Goal: Information Seeking & Learning: Learn about a topic

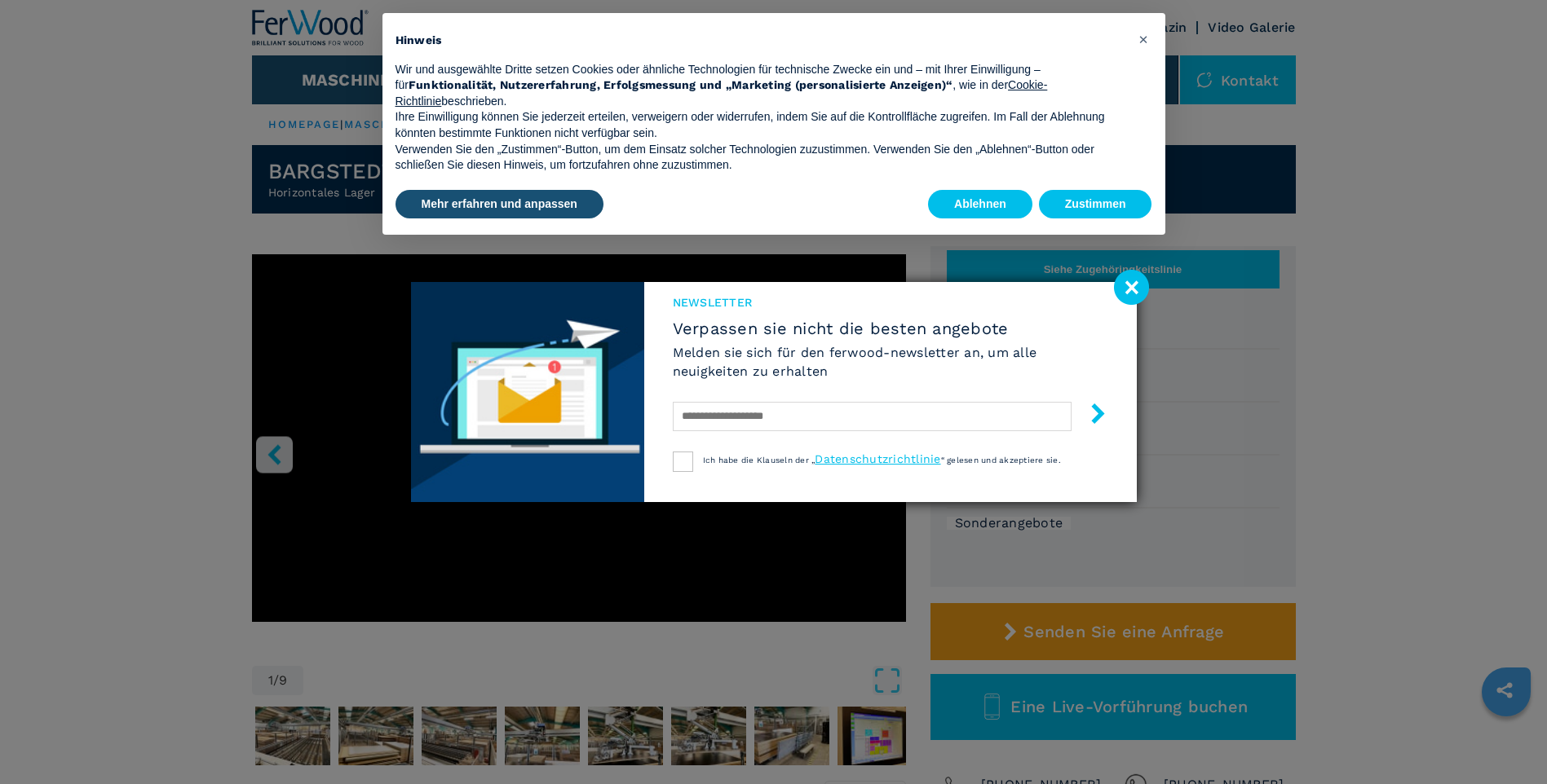
click at [1135, 272] on image at bounding box center [1131, 288] width 35 height 35
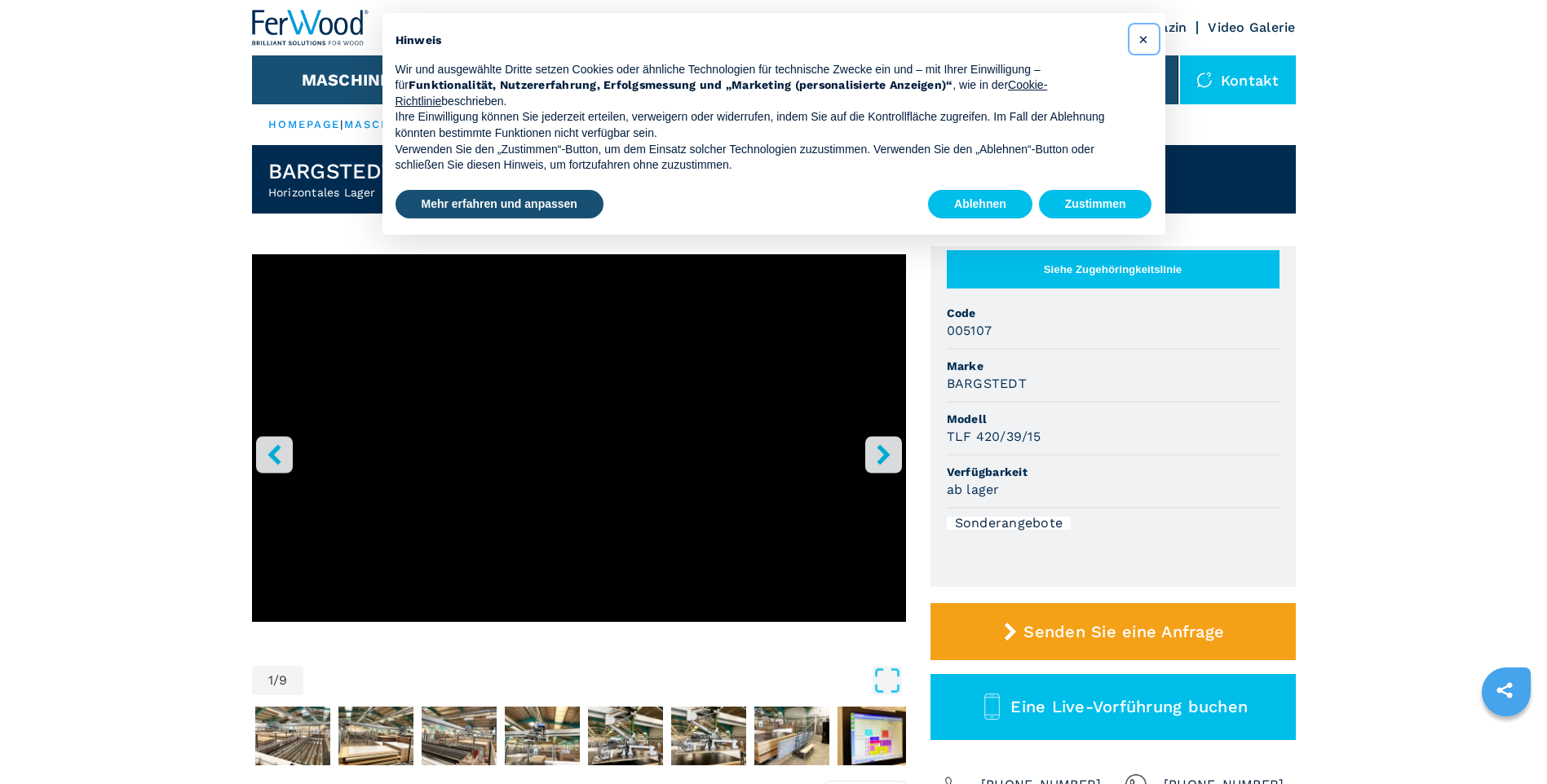
click at [1149, 38] on button "×" at bounding box center [1144, 40] width 26 height 26
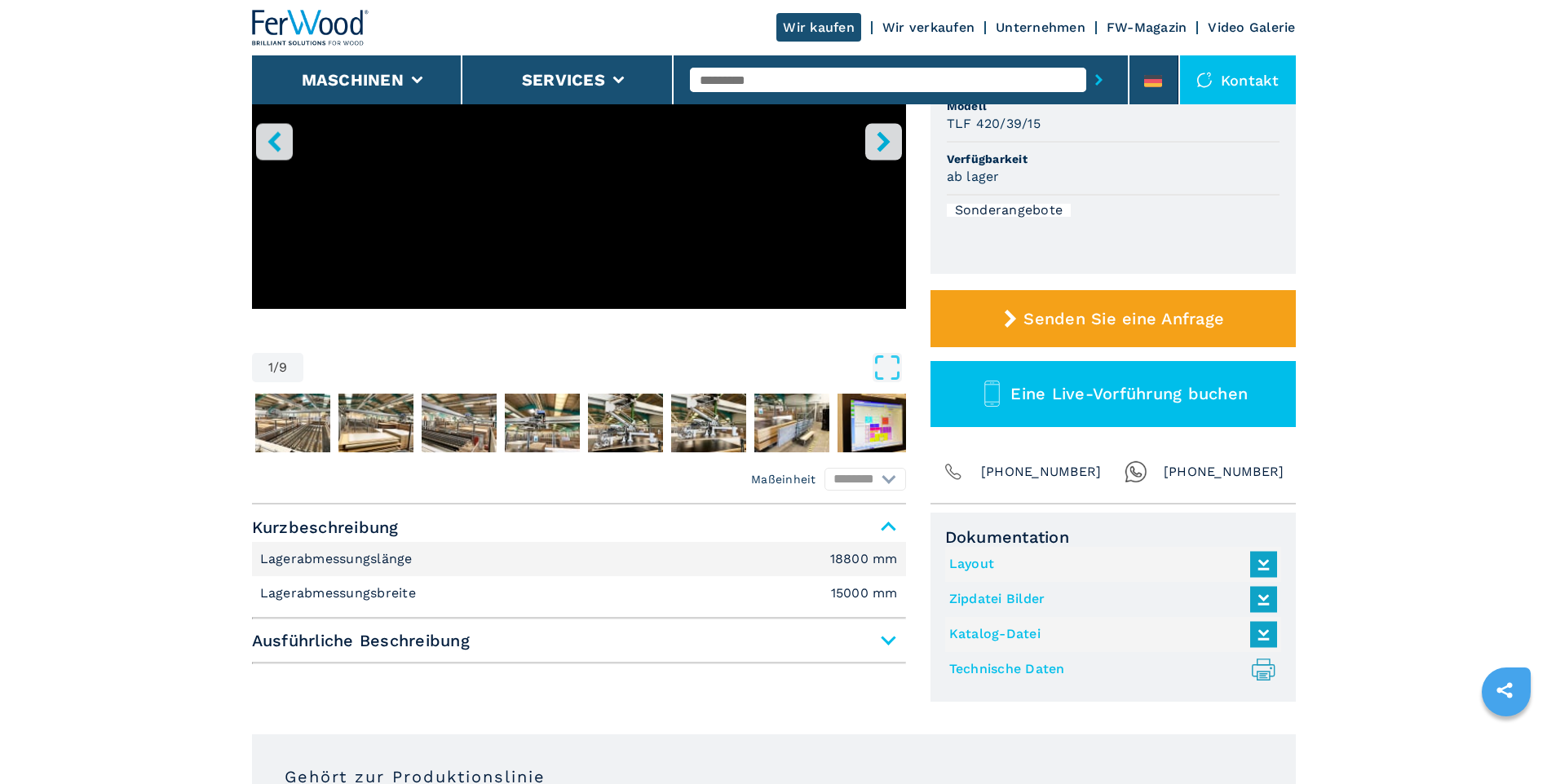
scroll to position [326, 0]
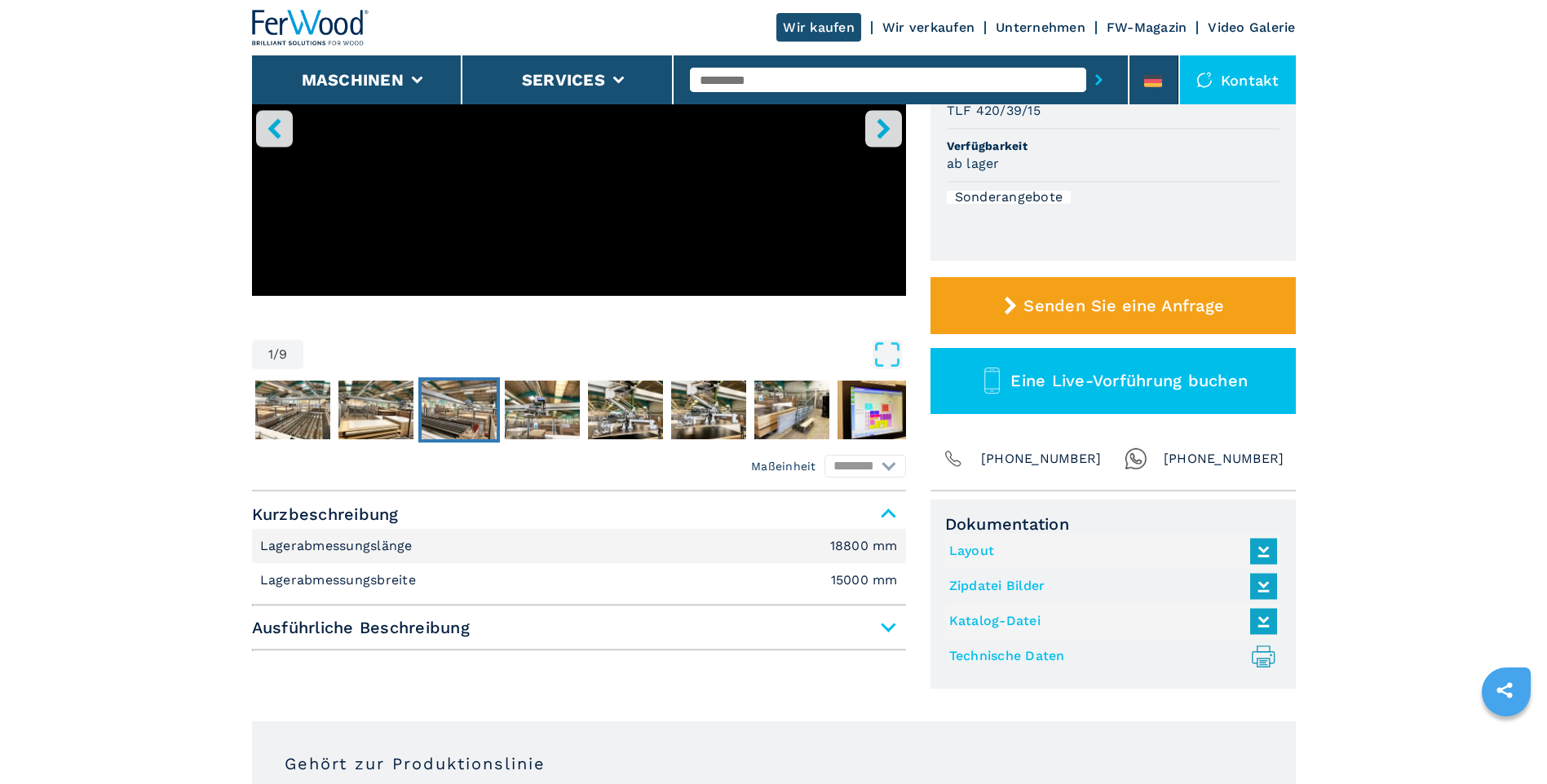
click at [469, 423] on img "Go to Slide 4" at bounding box center [458, 410] width 75 height 58
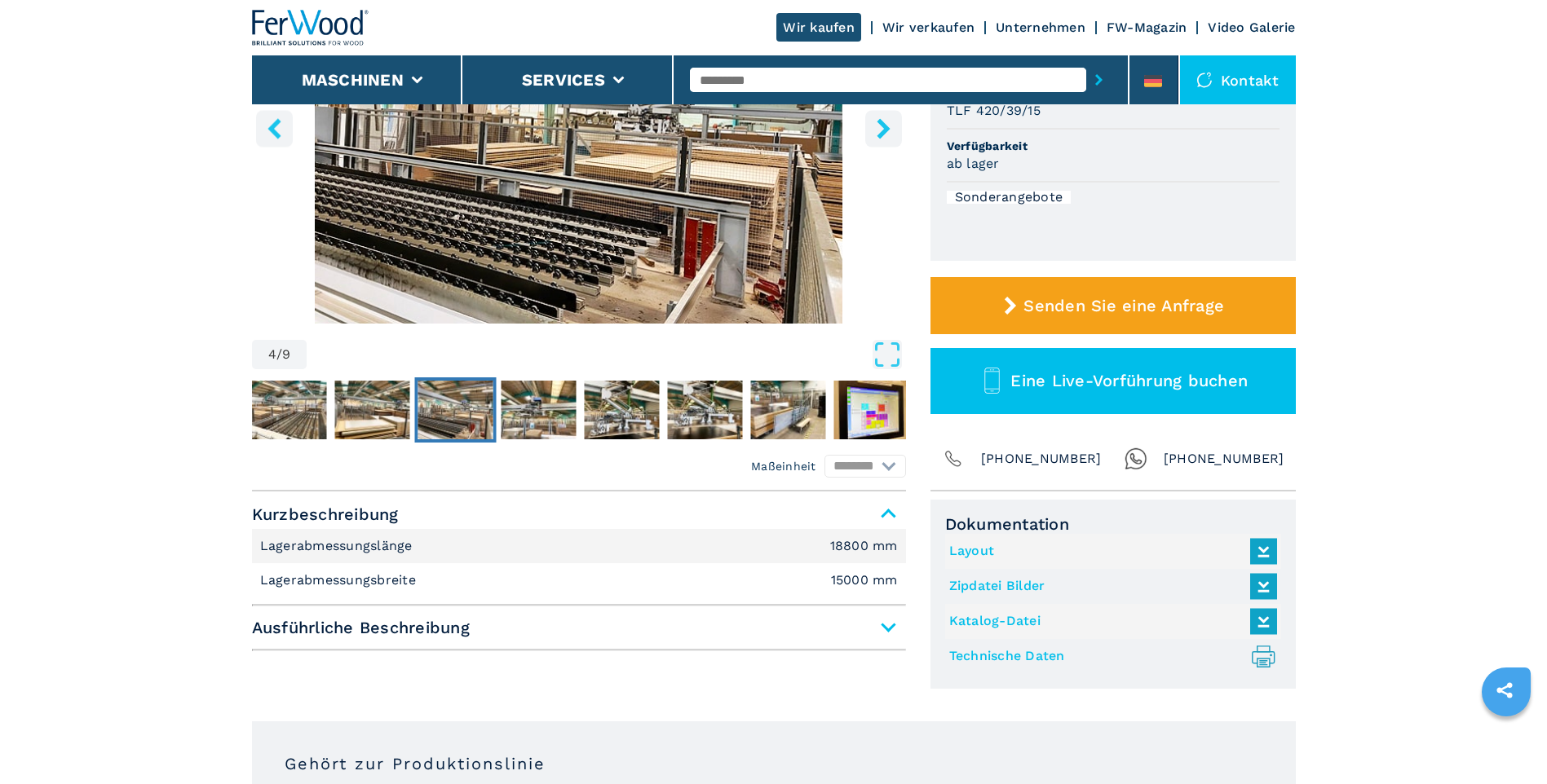
click at [484, 423] on img "Go to Slide 4" at bounding box center [455, 410] width 75 height 58
click at [547, 413] on img "Go to Slide 5" at bounding box center [538, 410] width 75 height 58
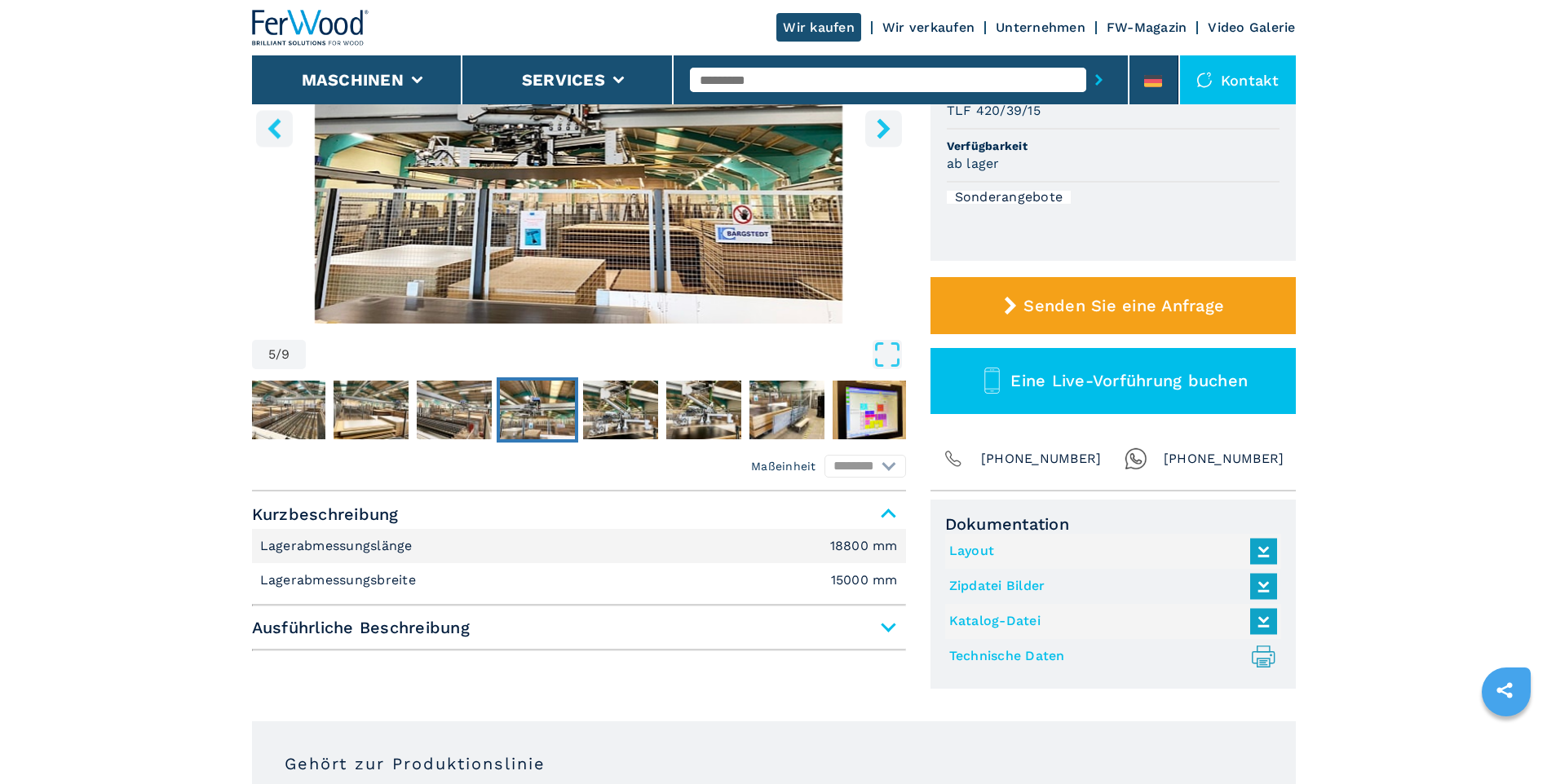
click at [543, 220] on img "Go to Slide 5" at bounding box center [578, 126] width 654 height 396
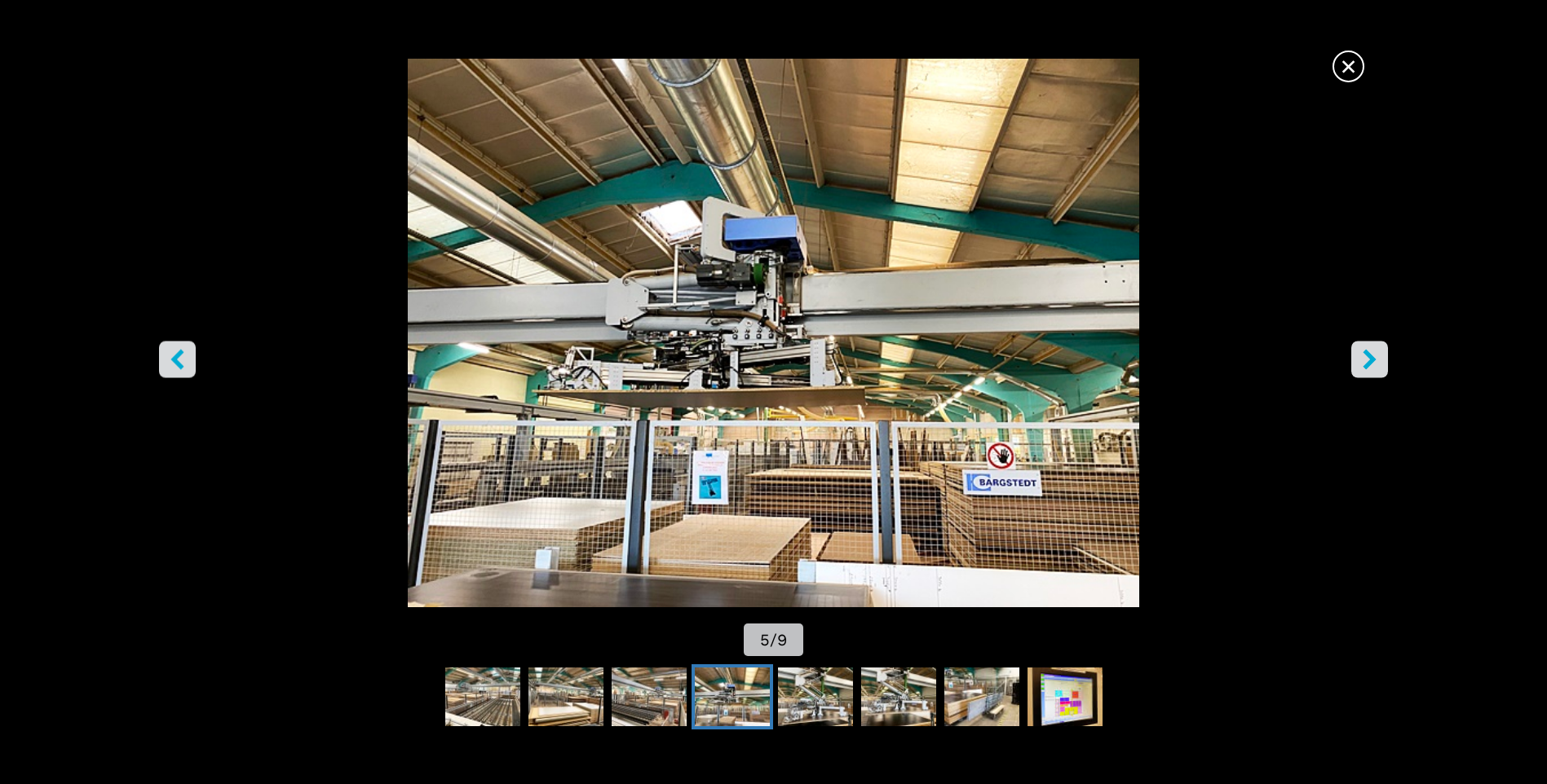
click at [1361, 353] on icon "right-button" at bounding box center [1369, 359] width 20 height 20
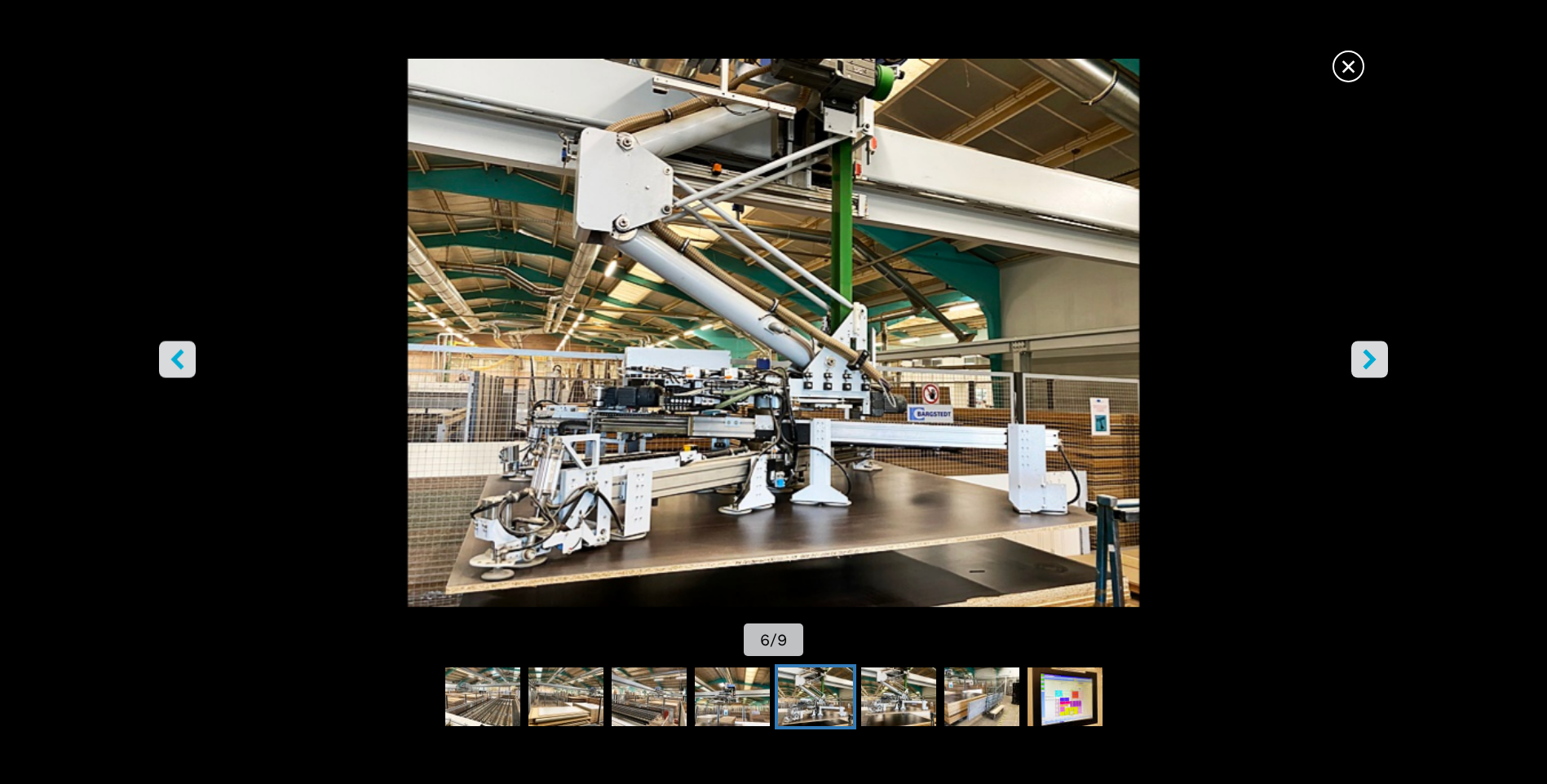
click at [1361, 353] on icon "right-button" at bounding box center [1369, 359] width 20 height 20
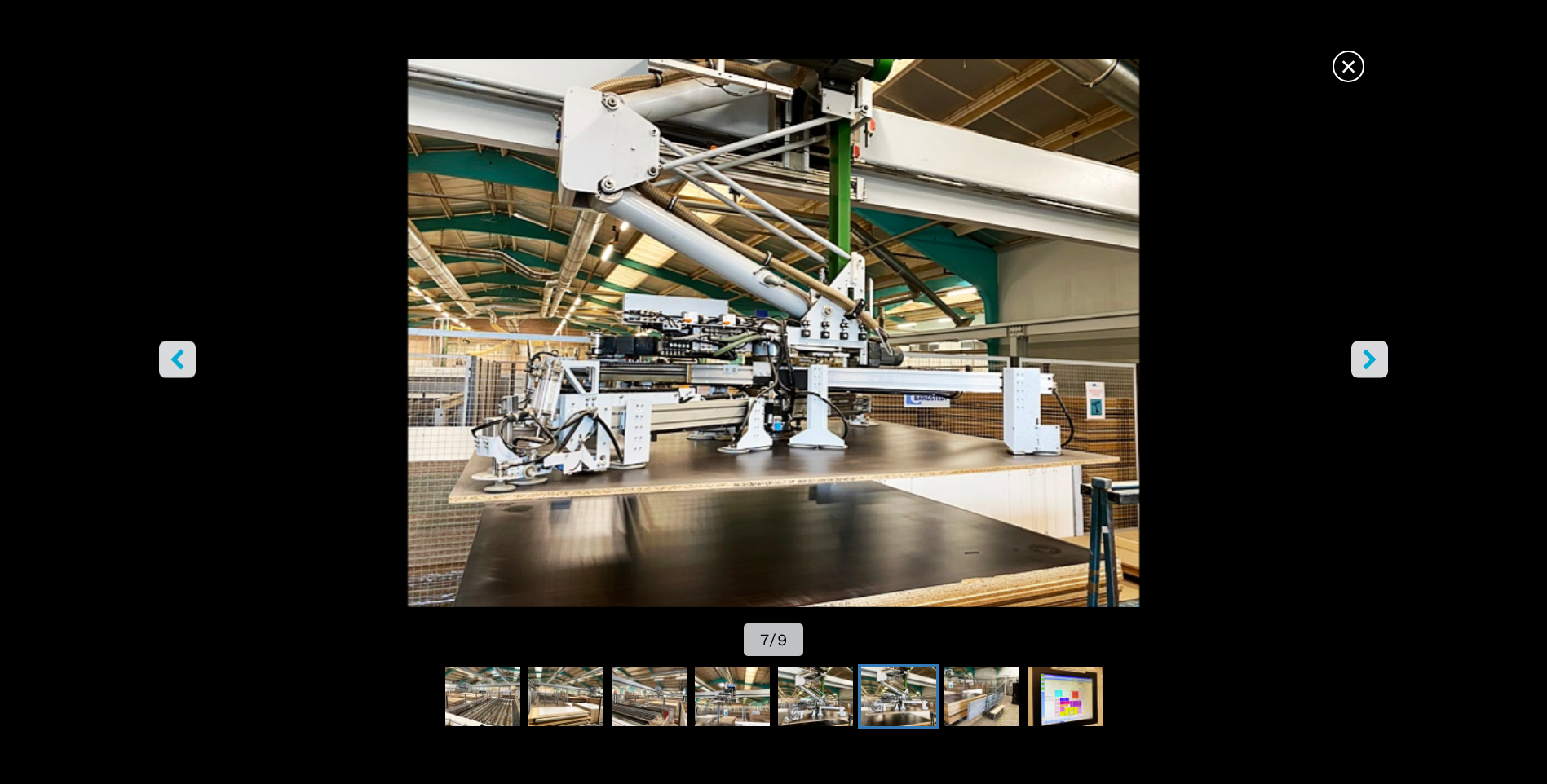
click at [1361, 353] on icon "right-button" at bounding box center [1369, 359] width 20 height 20
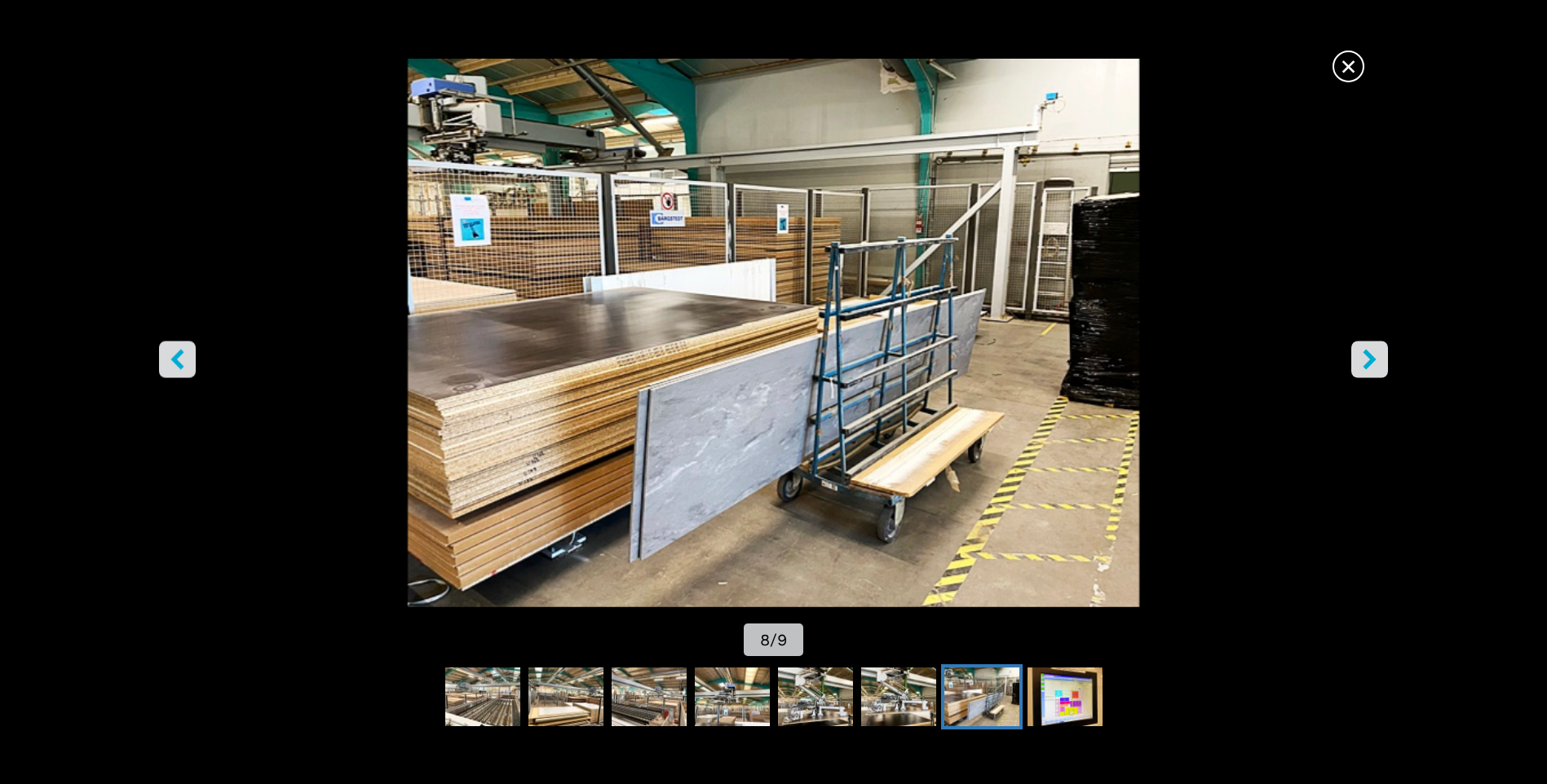
click at [1361, 353] on icon "right-button" at bounding box center [1369, 359] width 20 height 20
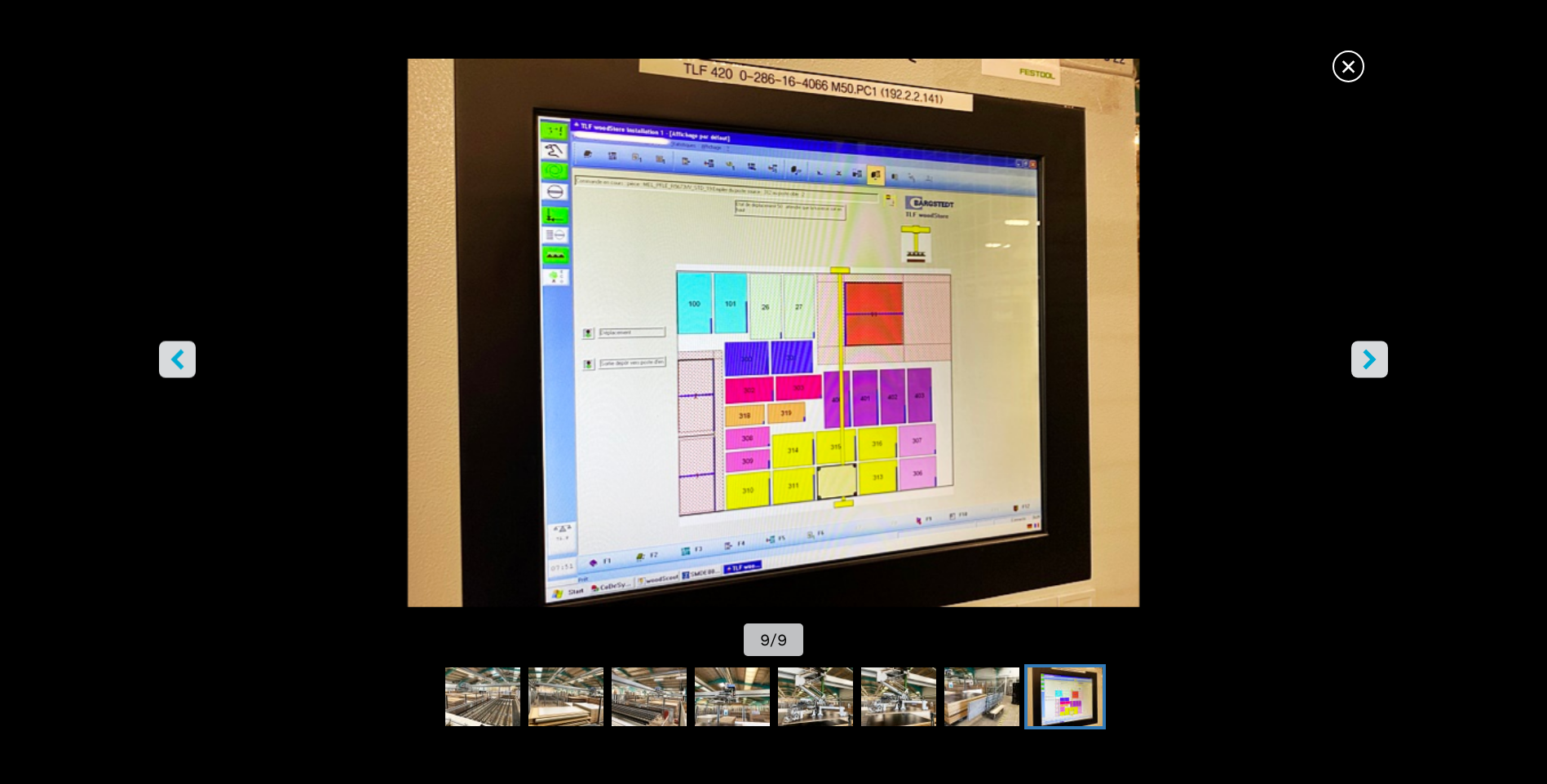
click at [1361, 353] on icon "right-button" at bounding box center [1369, 359] width 20 height 20
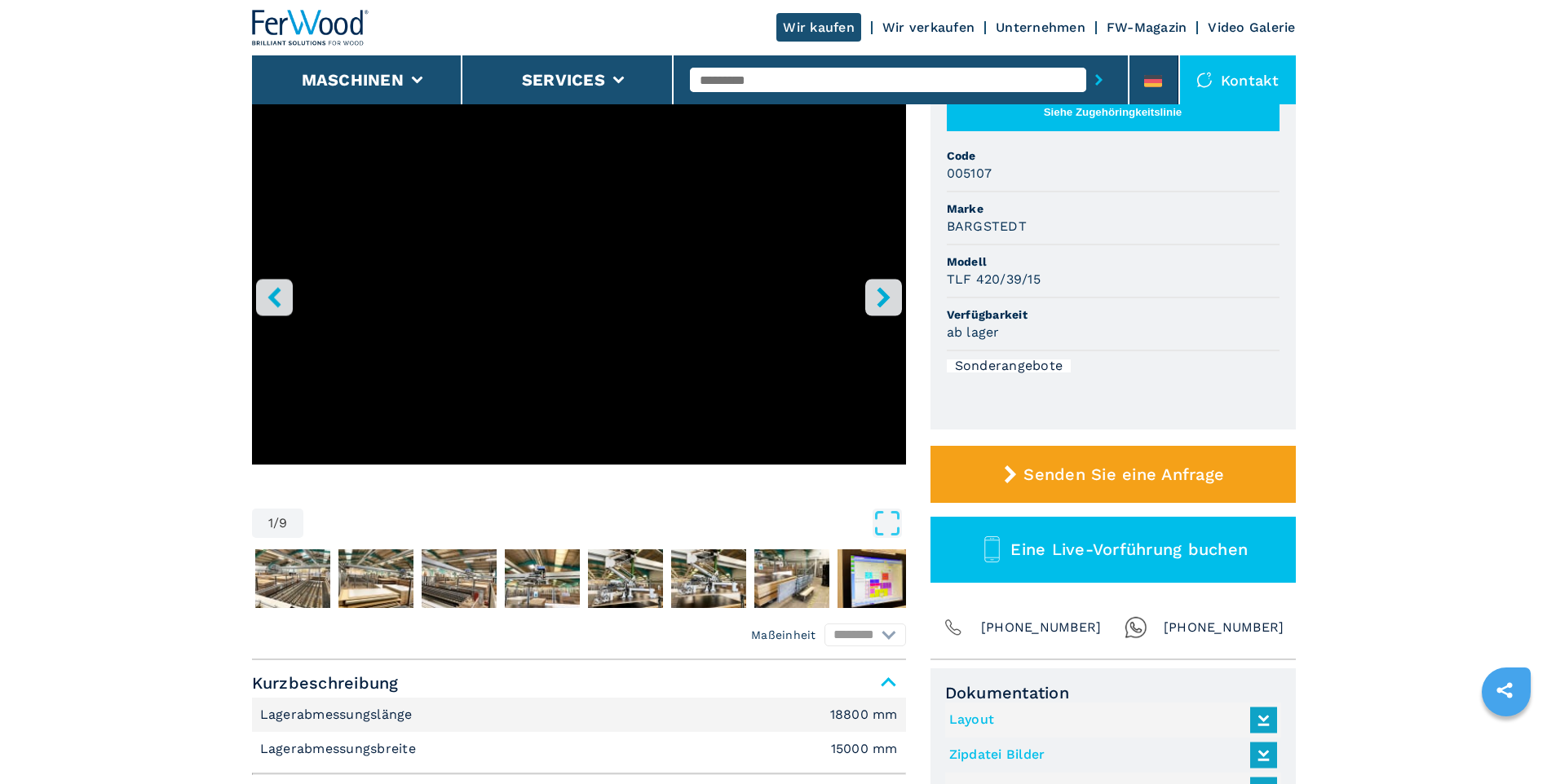
scroll to position [163, 0]
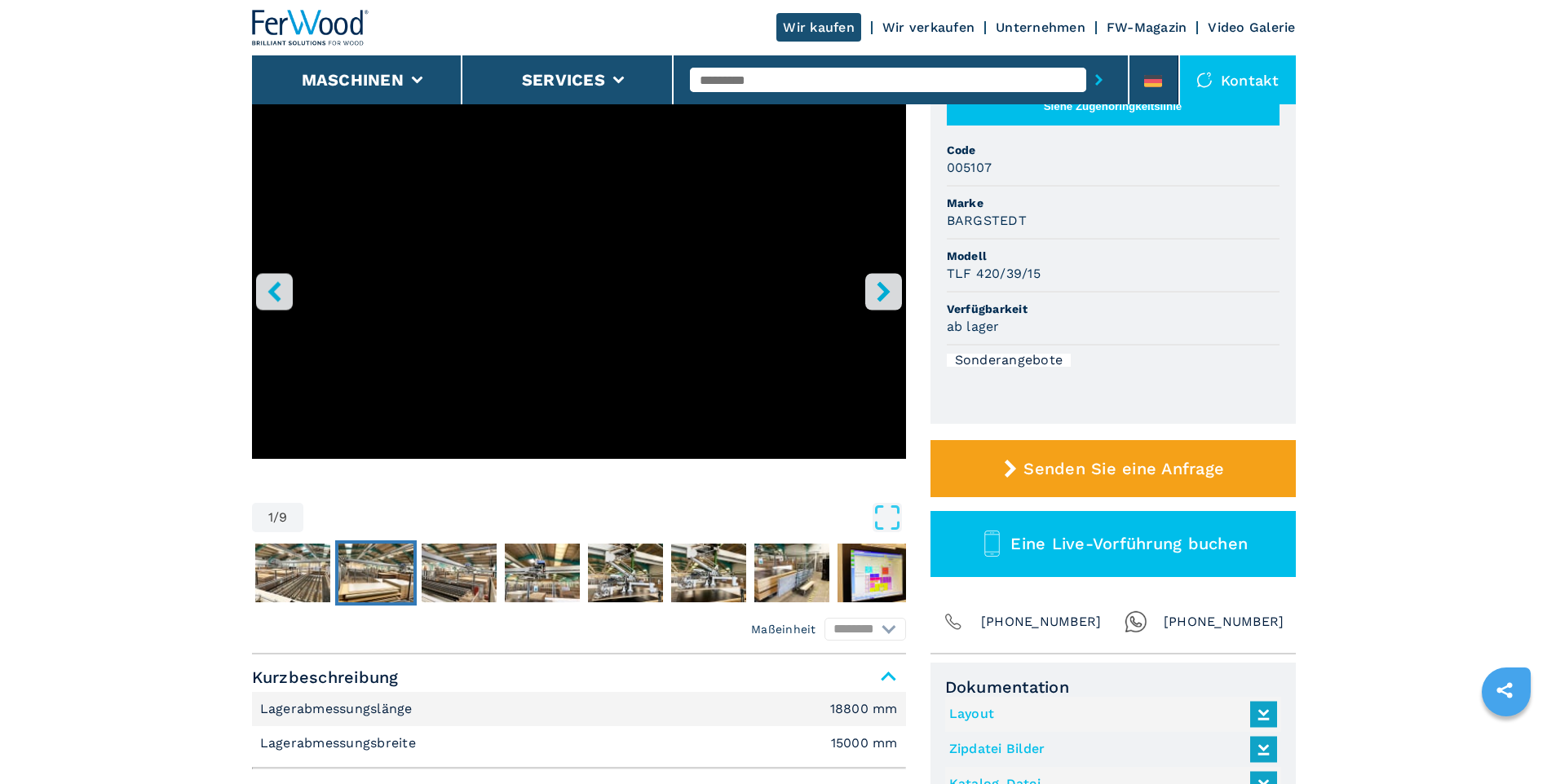
click at [371, 585] on img "Go to Slide 3" at bounding box center [375, 573] width 75 height 58
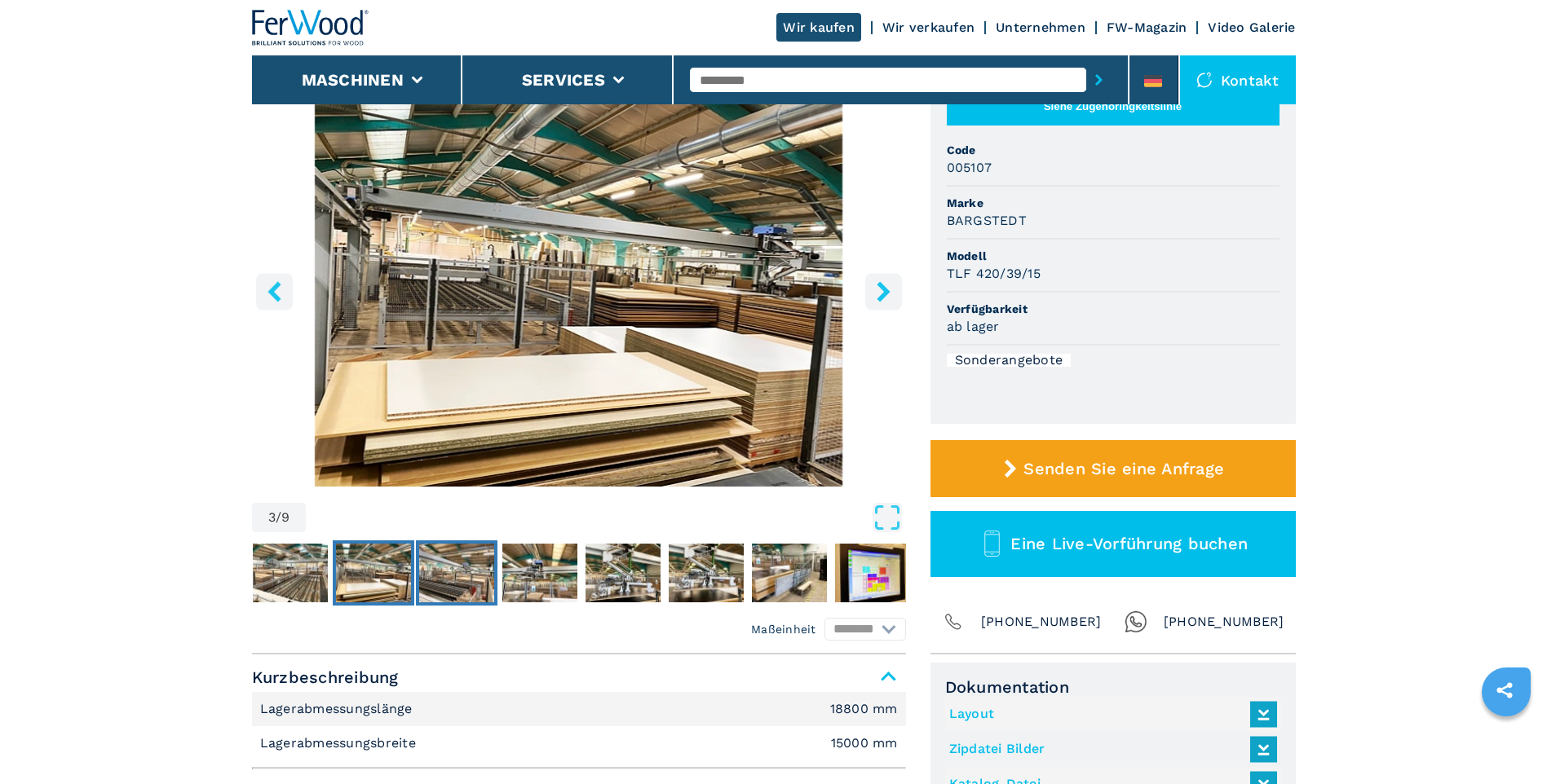
click at [435, 580] on img "Go to Slide 4" at bounding box center [457, 573] width 75 height 58
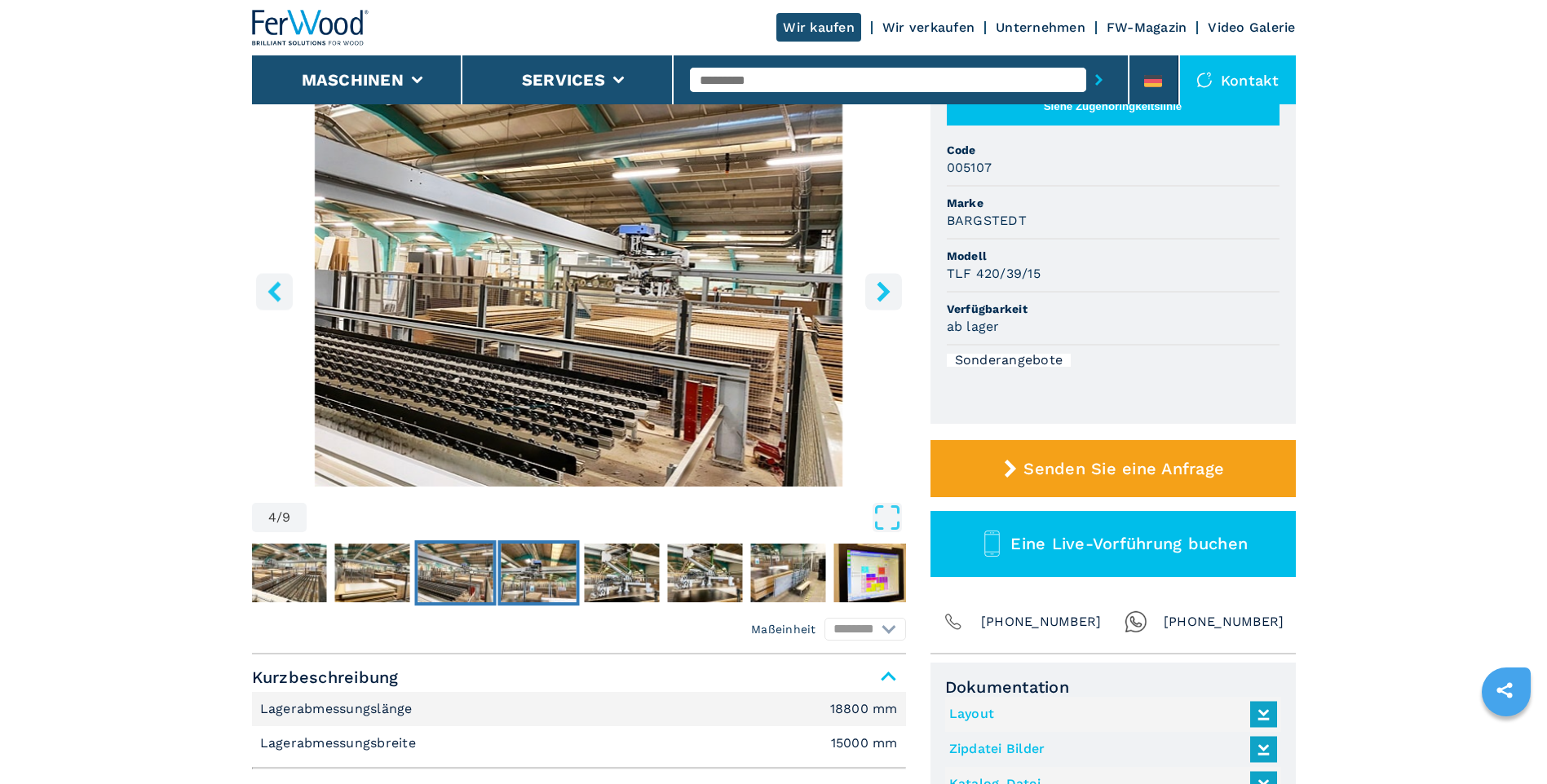
click at [526, 580] on img "Go to Slide 5" at bounding box center [538, 573] width 75 height 58
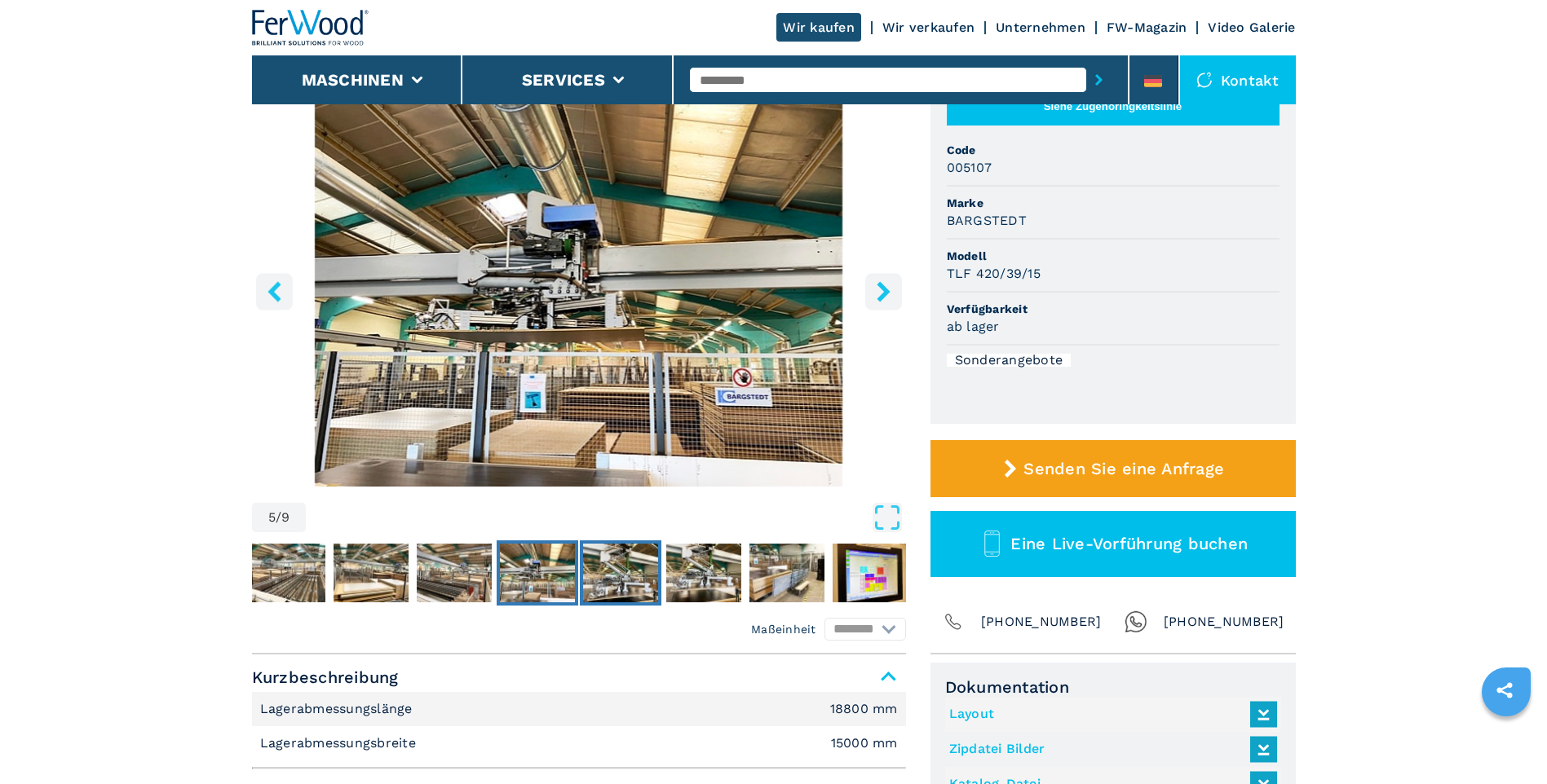
click at [616, 574] on img "Go to Slide 6" at bounding box center [620, 573] width 75 height 58
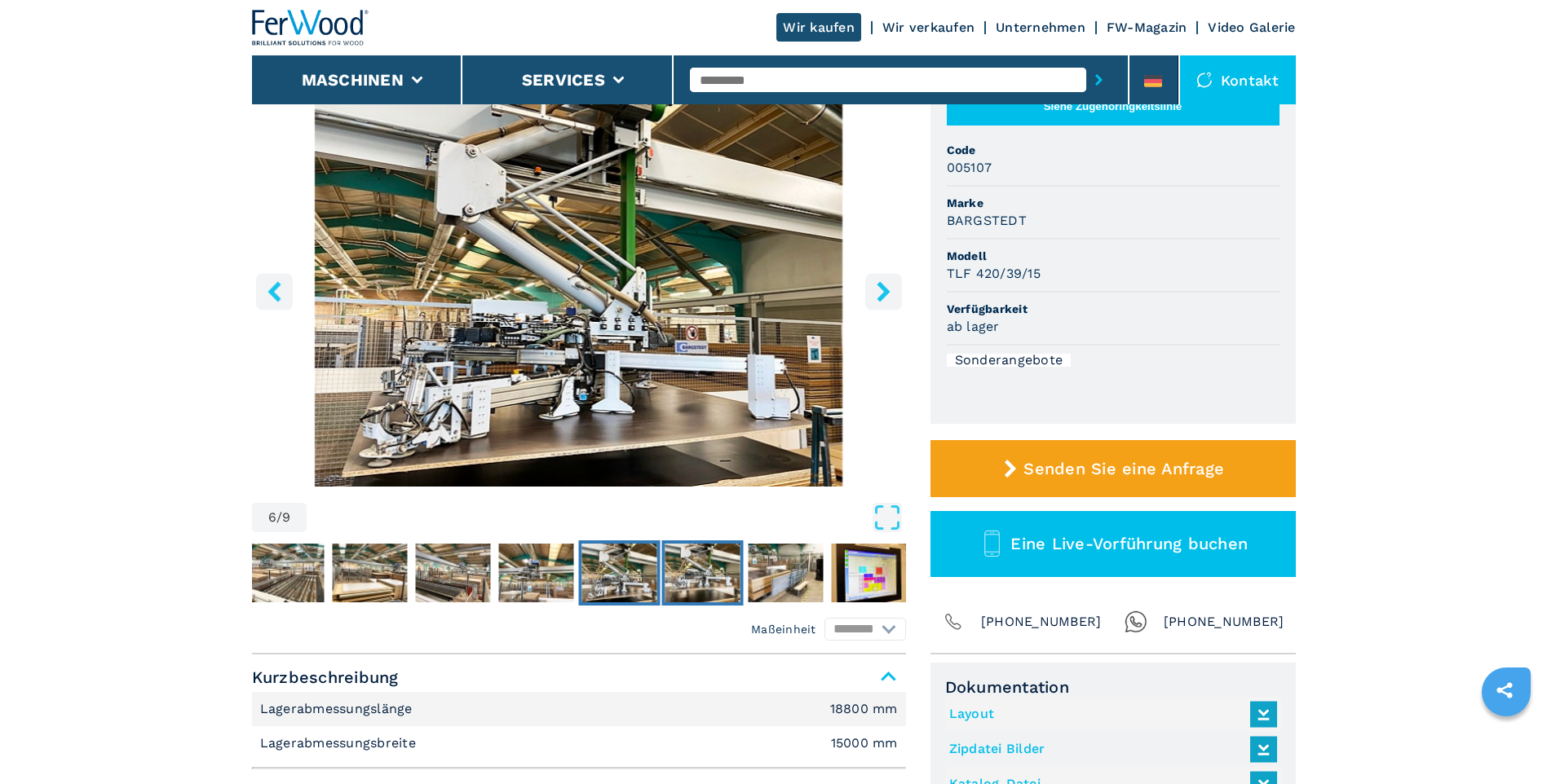
click at [683, 571] on img "Go to Slide 7" at bounding box center [702, 573] width 75 height 58
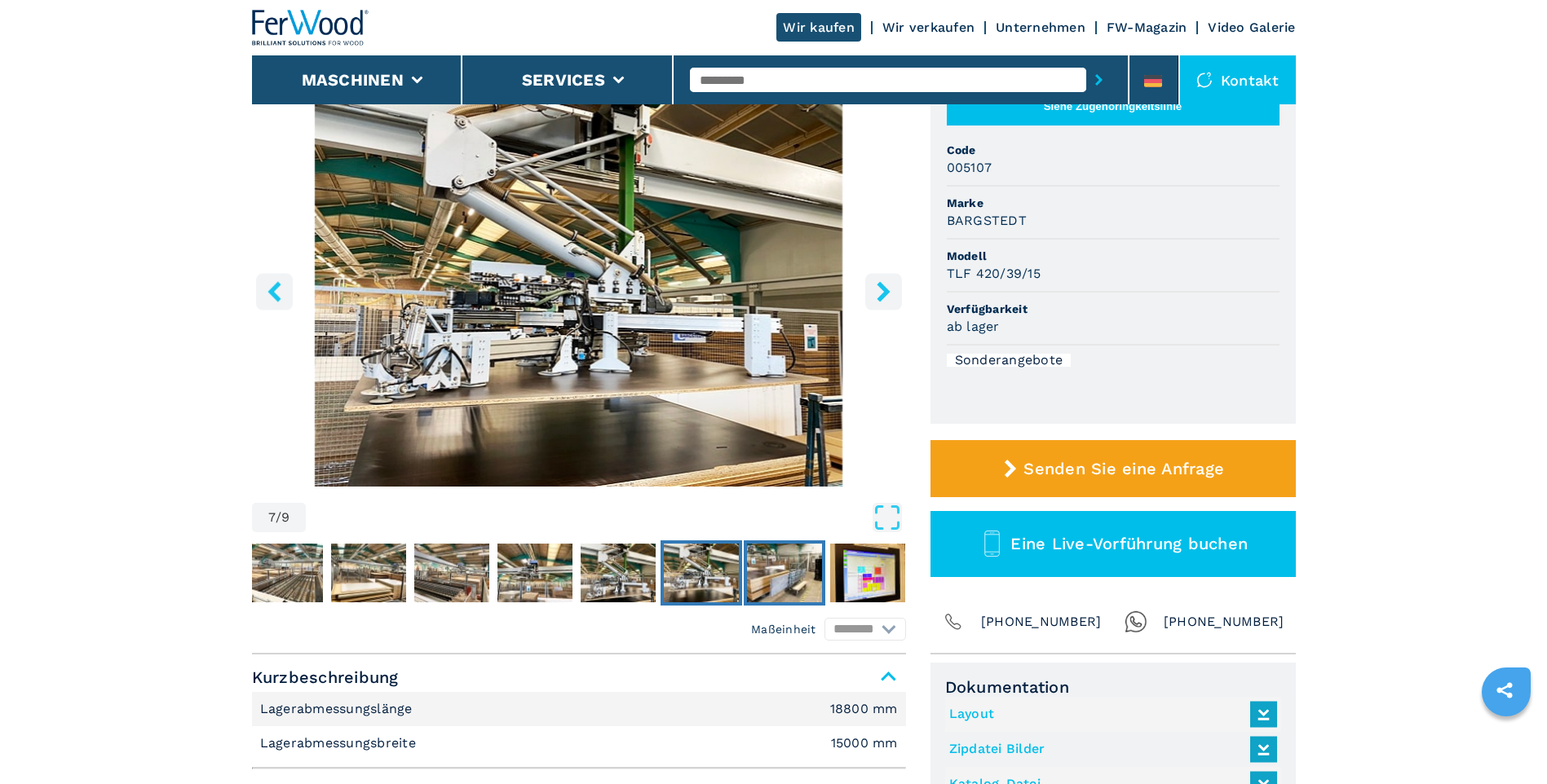
click at [766, 569] on img "Go to Slide 8" at bounding box center [784, 573] width 75 height 58
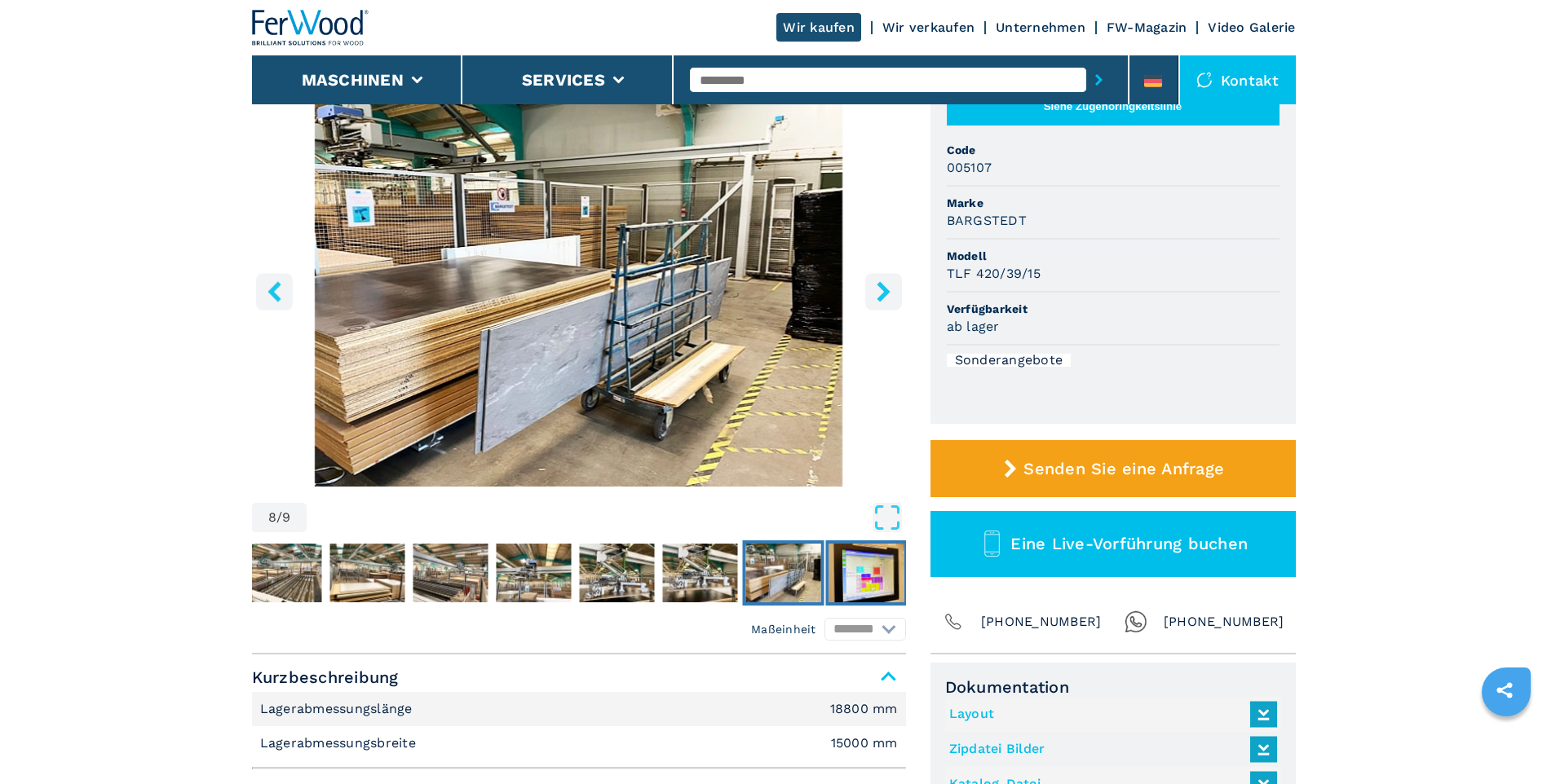
click at [874, 569] on img "Go to Slide 9" at bounding box center [865, 573] width 75 height 58
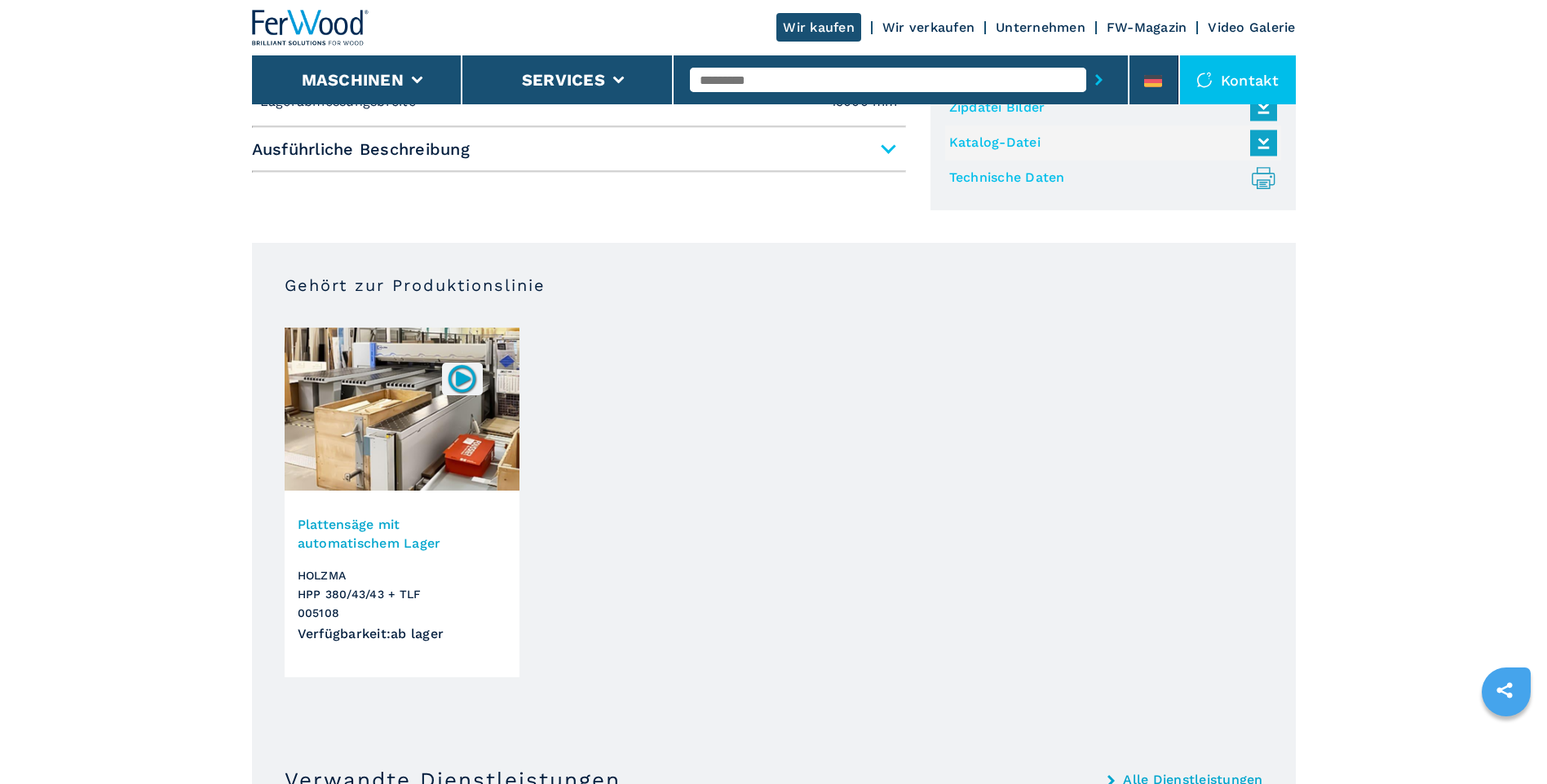
scroll to position [815, 0]
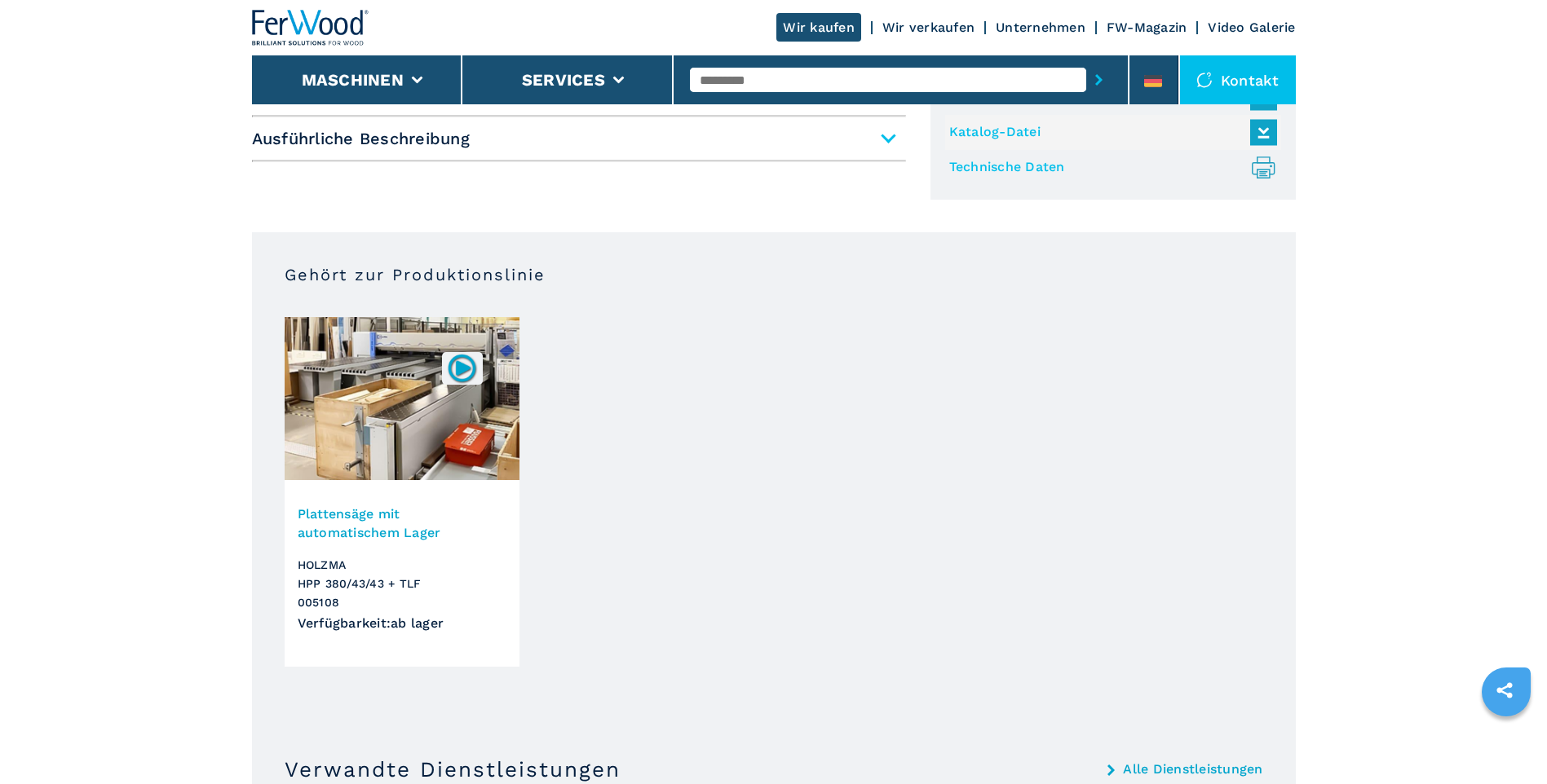
click at [468, 362] on img at bounding box center [462, 368] width 32 height 32
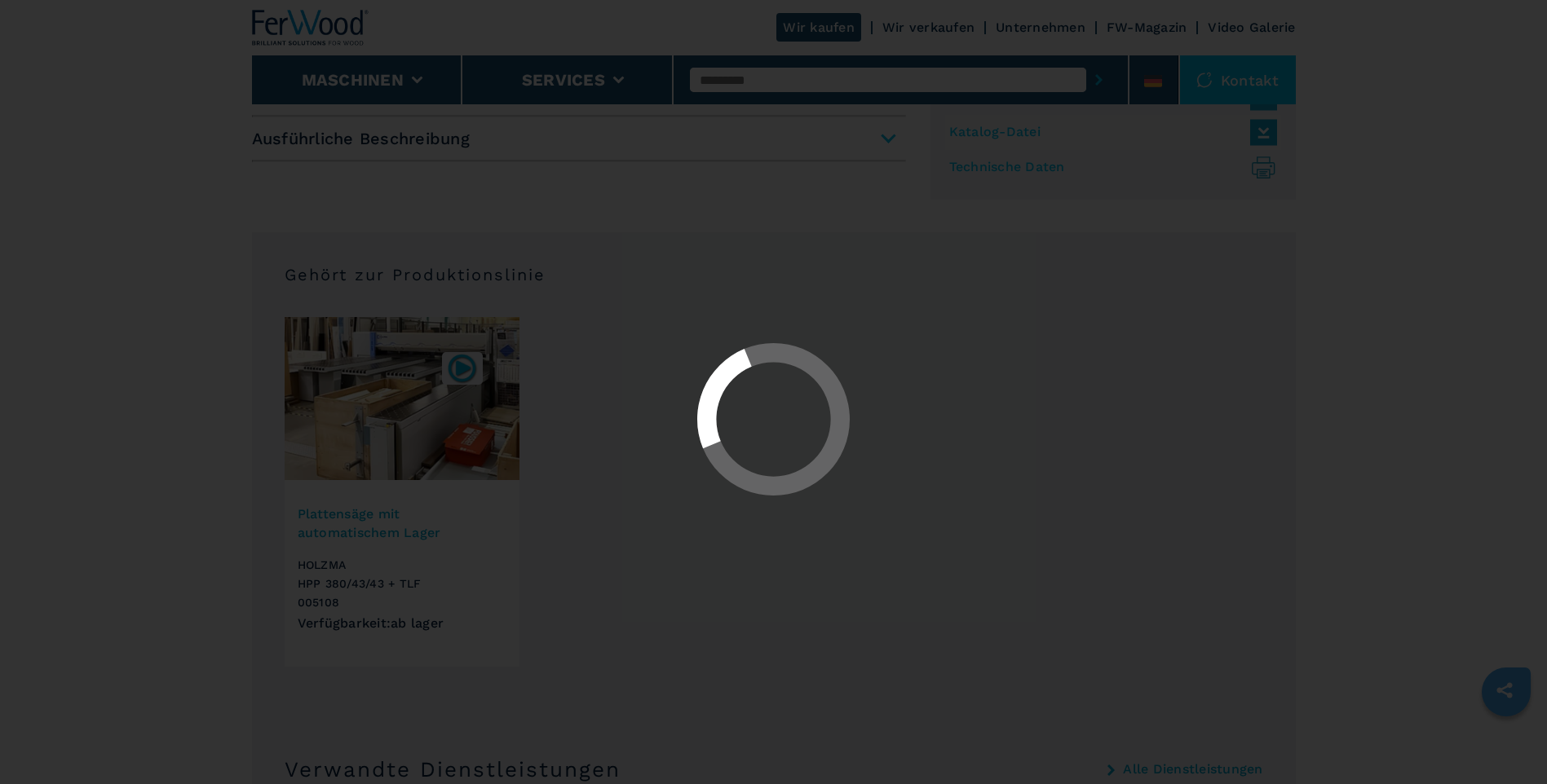
scroll to position [0, 0]
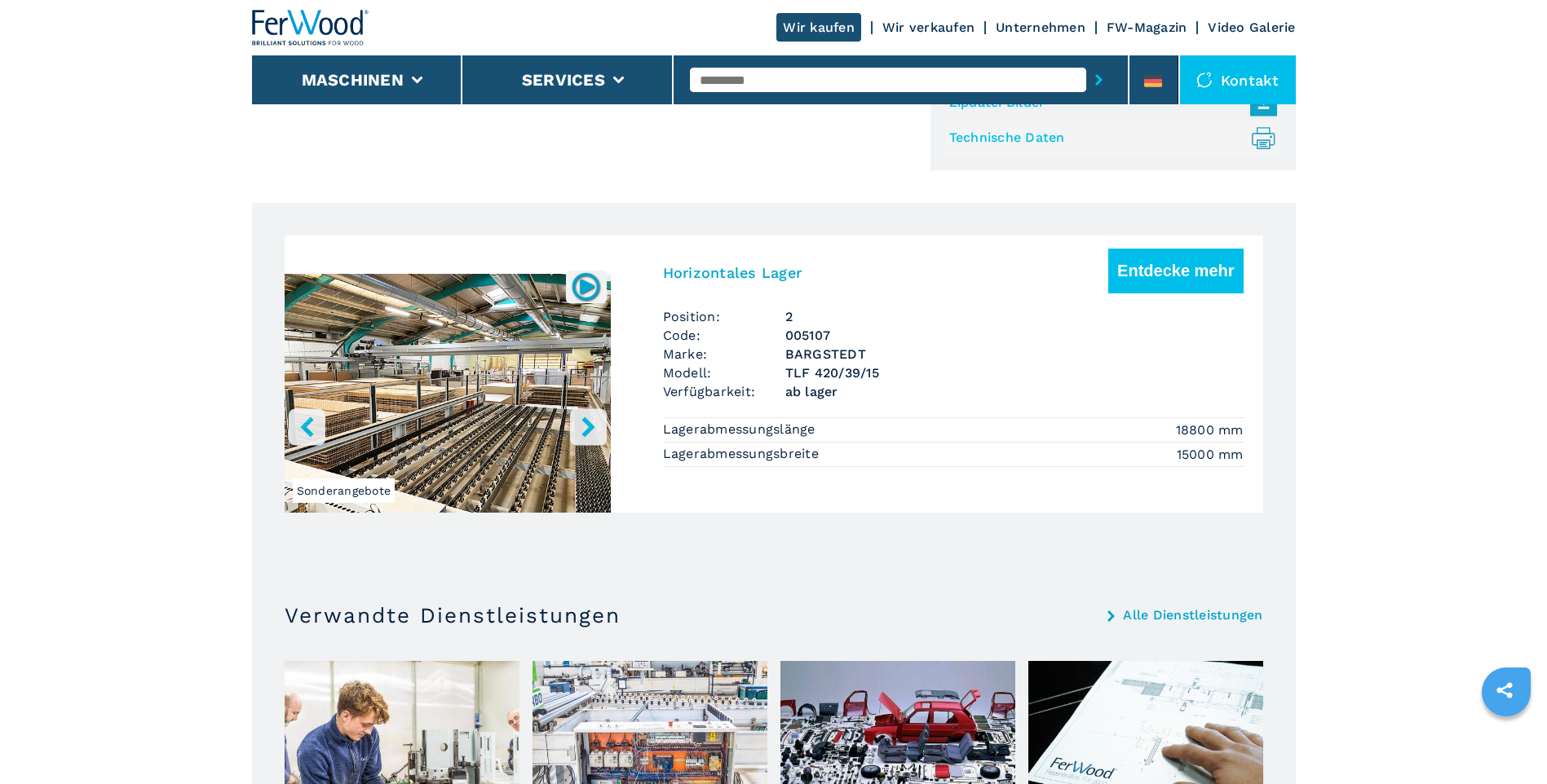
scroll to position [815, 0]
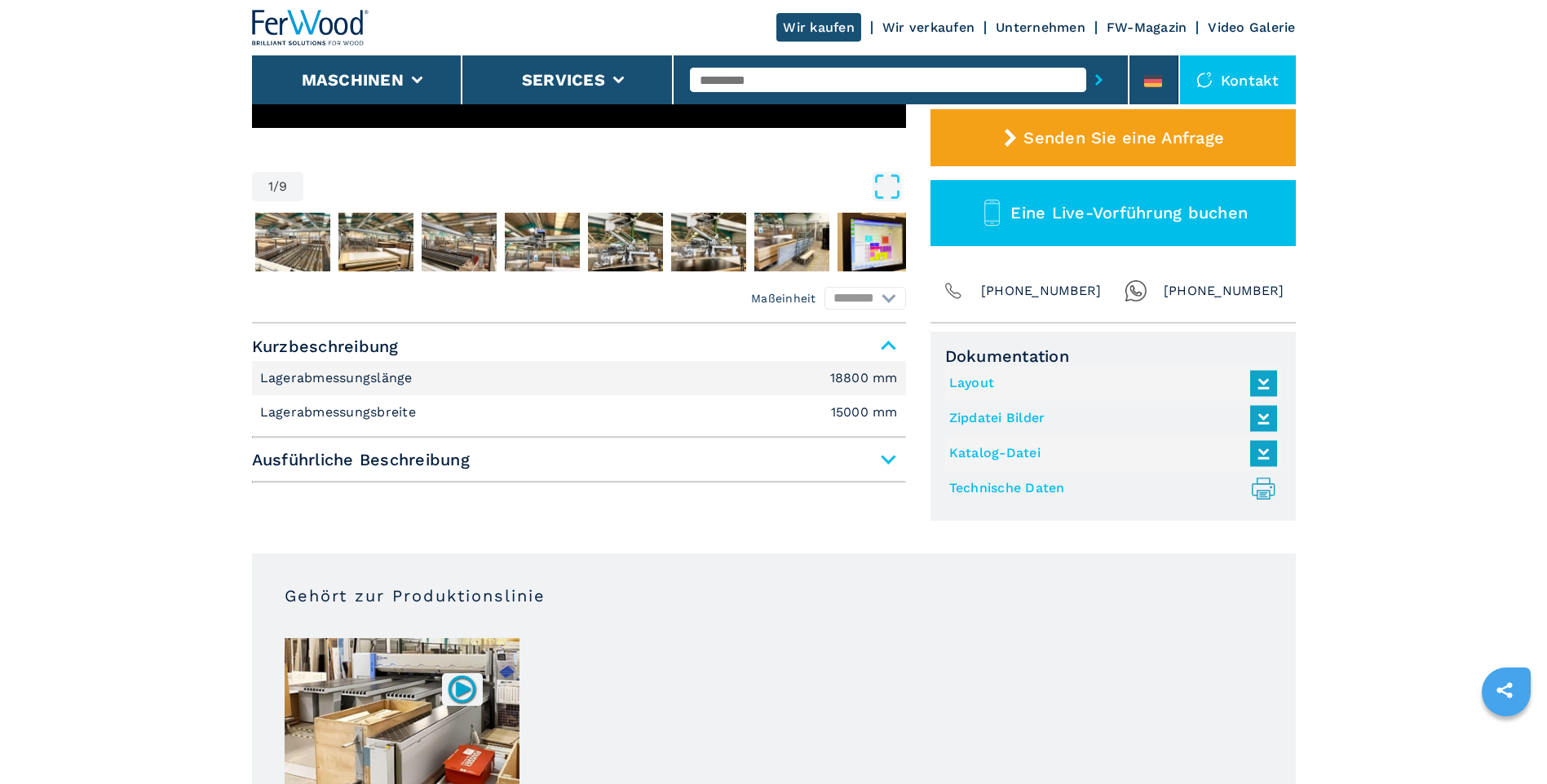
scroll to position [570, 0]
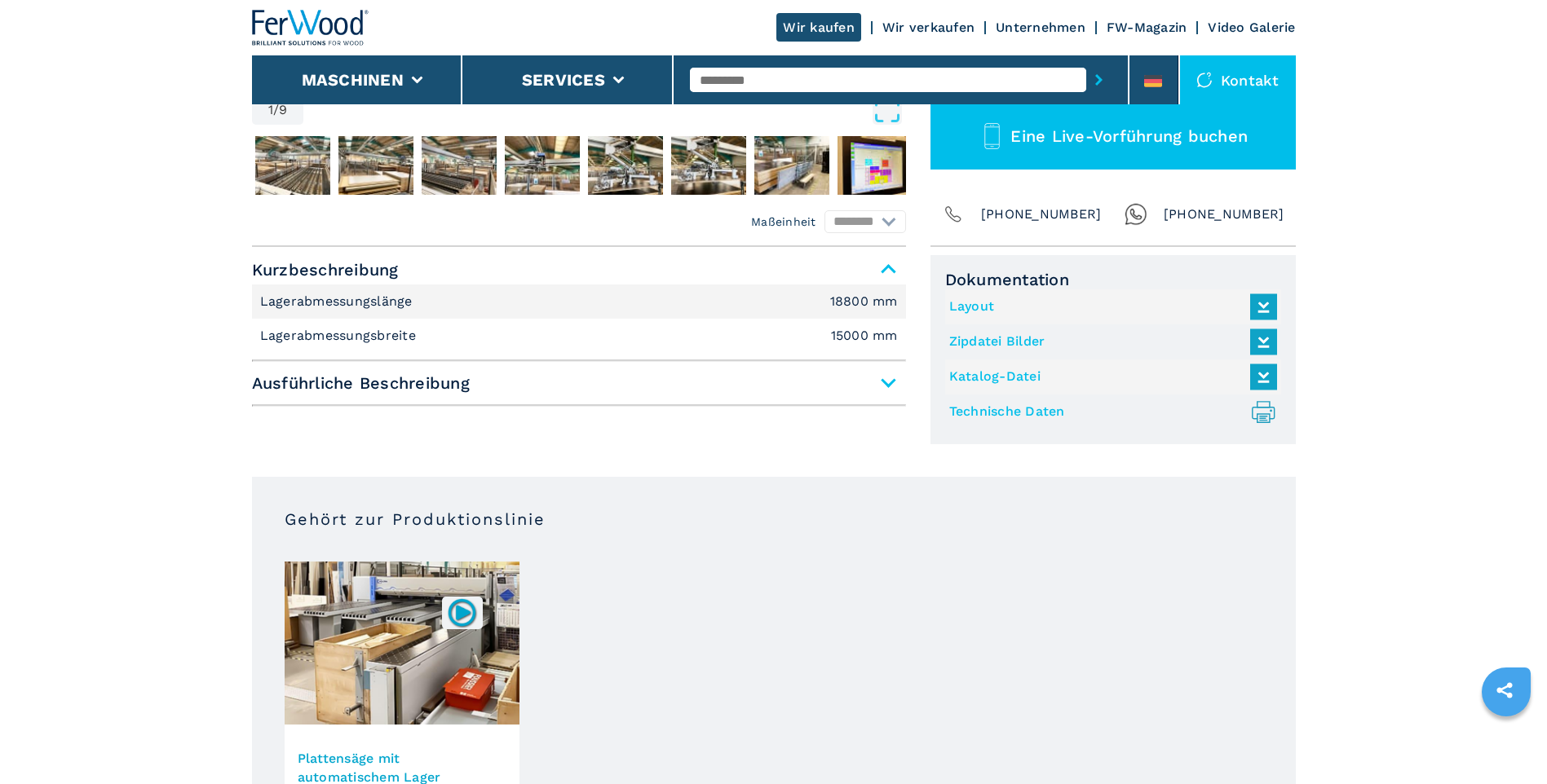
click at [887, 384] on span "Ausführliche Beschreibung" at bounding box center [578, 382] width 654 height 29
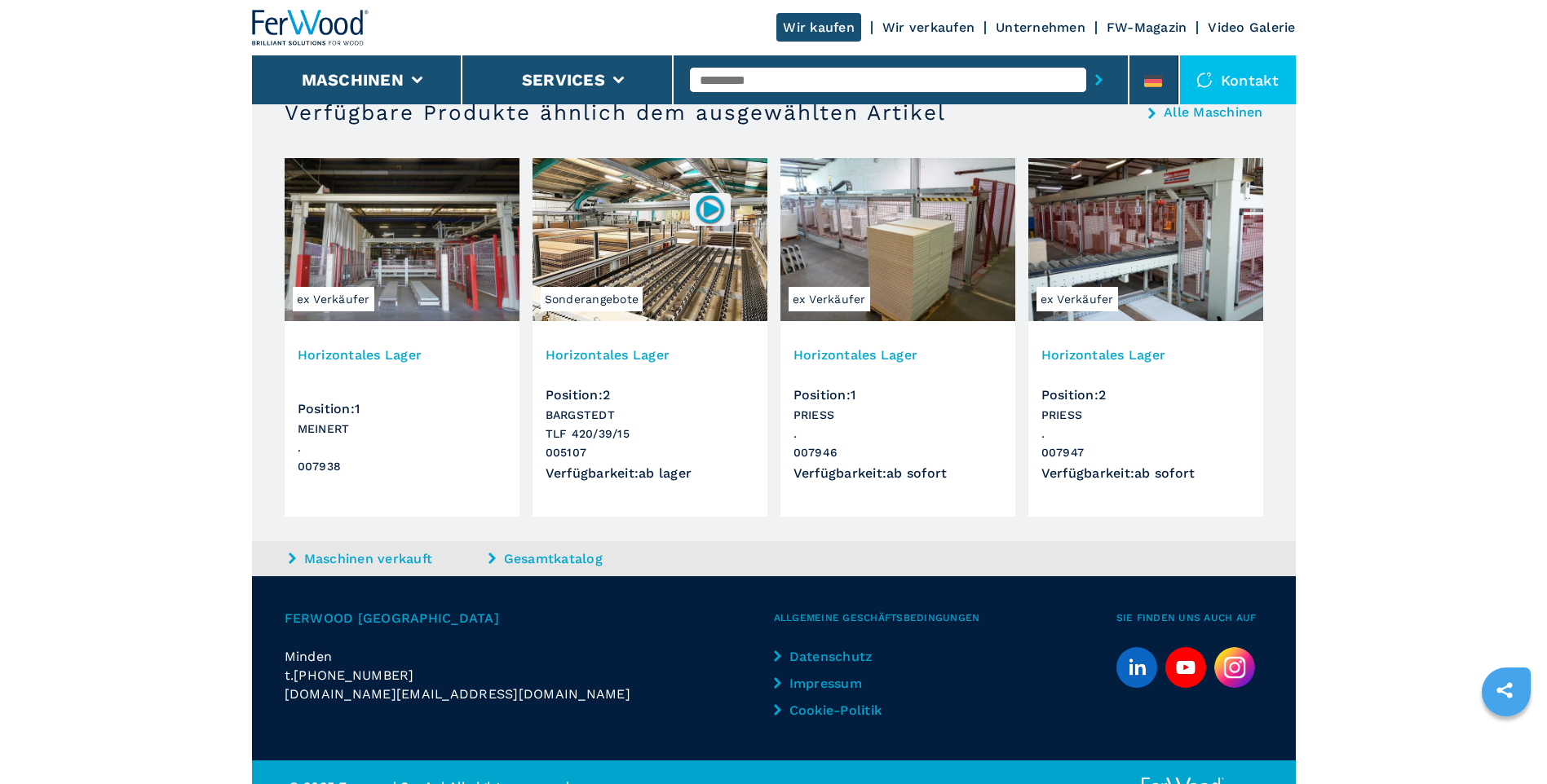
scroll to position [2364, 0]
click at [613, 303] on span "Sonderangebote" at bounding box center [592, 298] width 102 height 25
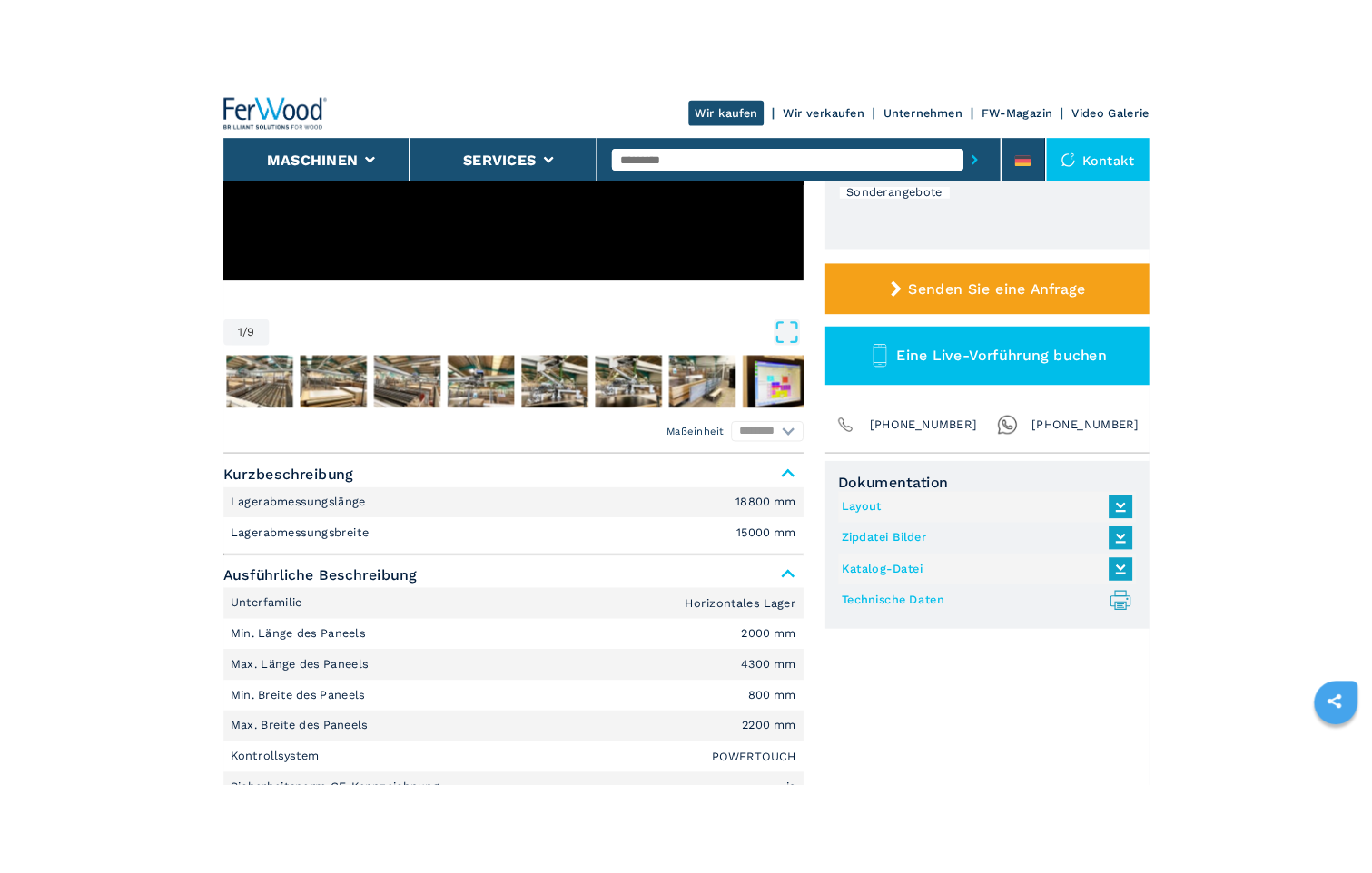
scroll to position [454, 0]
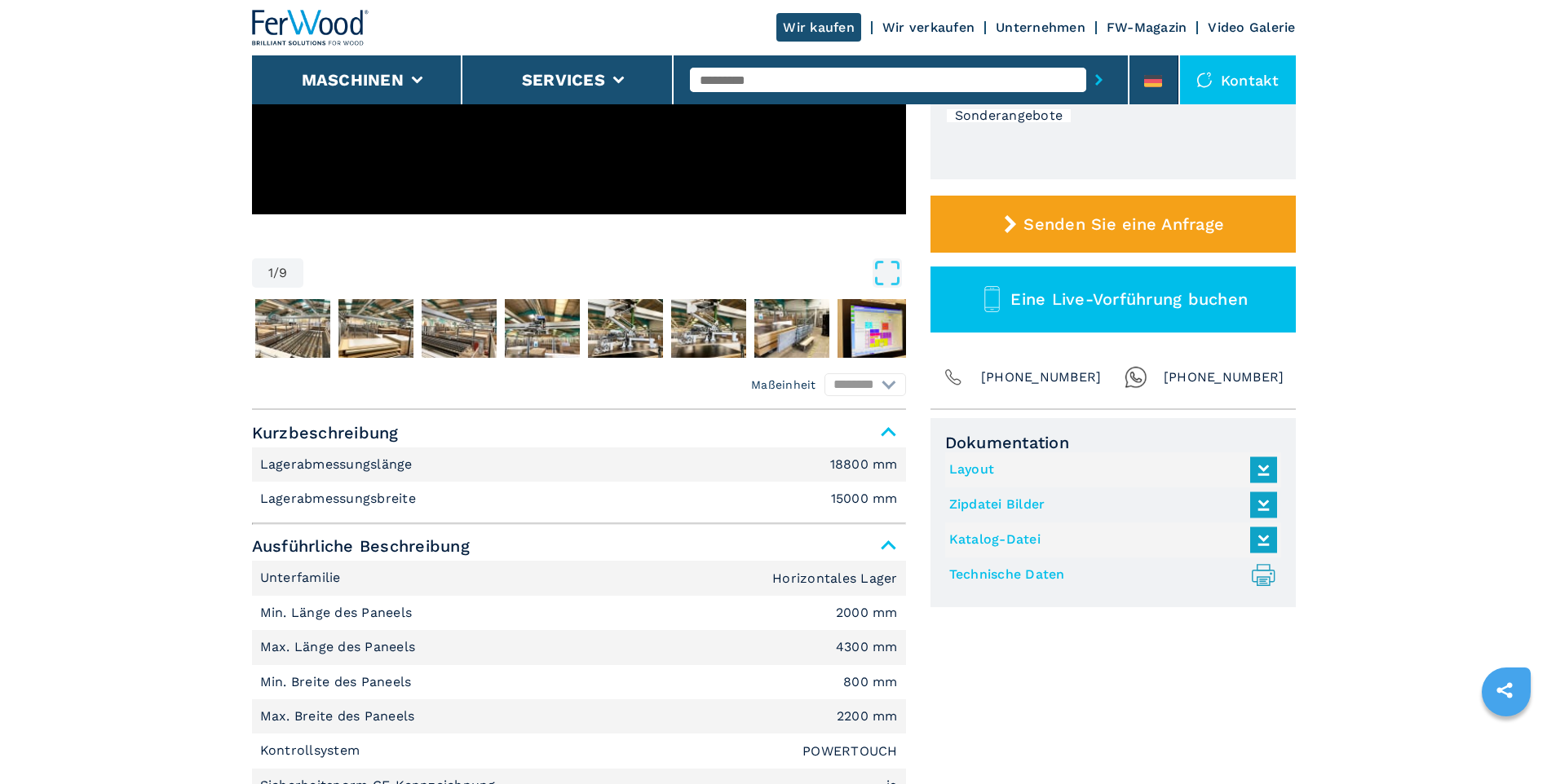
click at [981, 579] on link "Technische Daten .prefix__st0{stroke-linecap:round;stroke-linejoin:round}.prefi…" at bounding box center [1109, 575] width 320 height 26
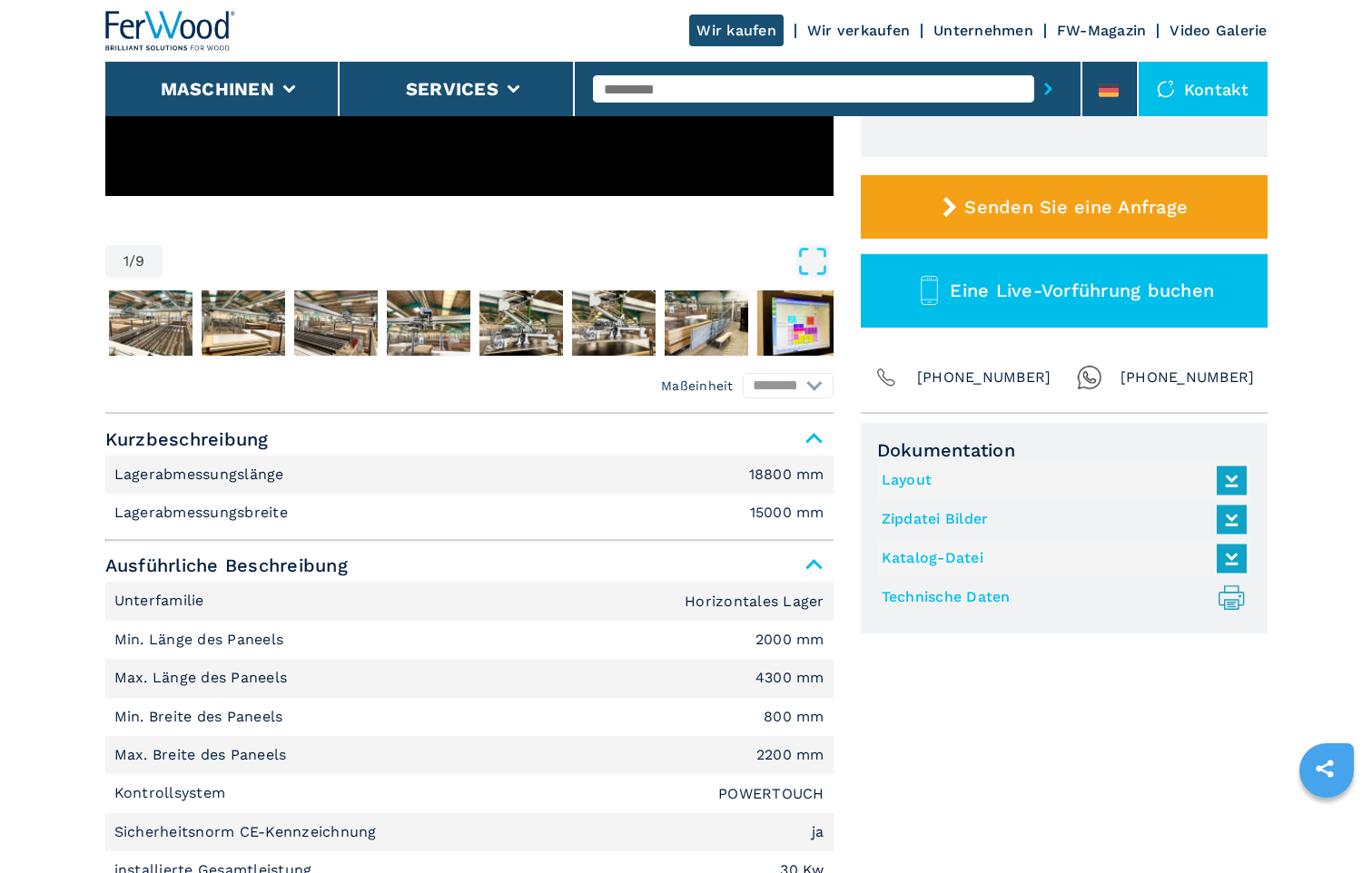
scroll to position [0, 0]
